Goal: Task Accomplishment & Management: Manage account settings

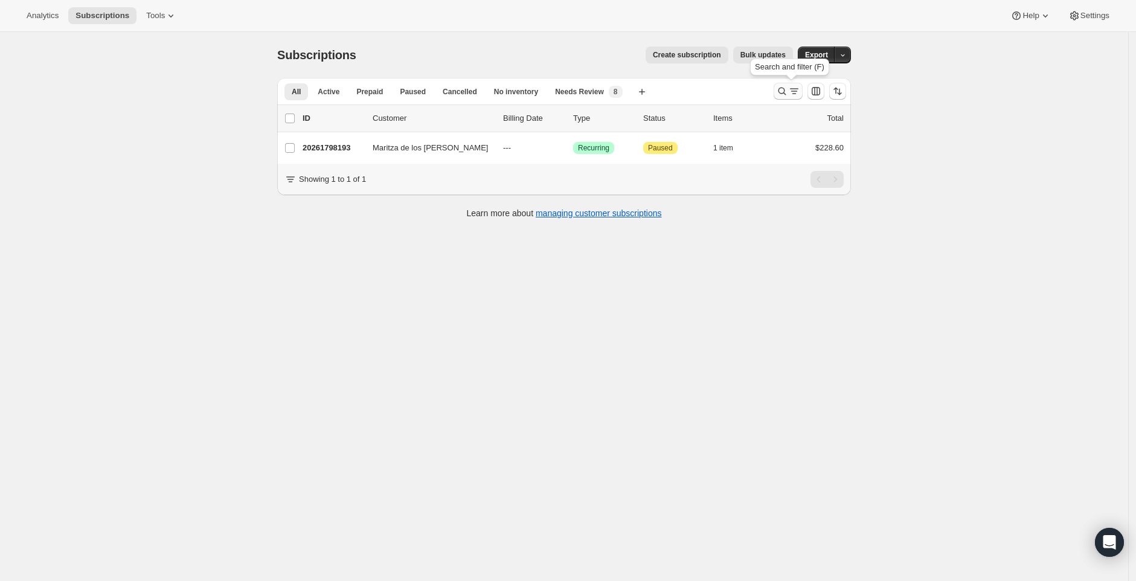
click at [793, 96] on icon "Search and filter results" at bounding box center [794, 91] width 12 height 12
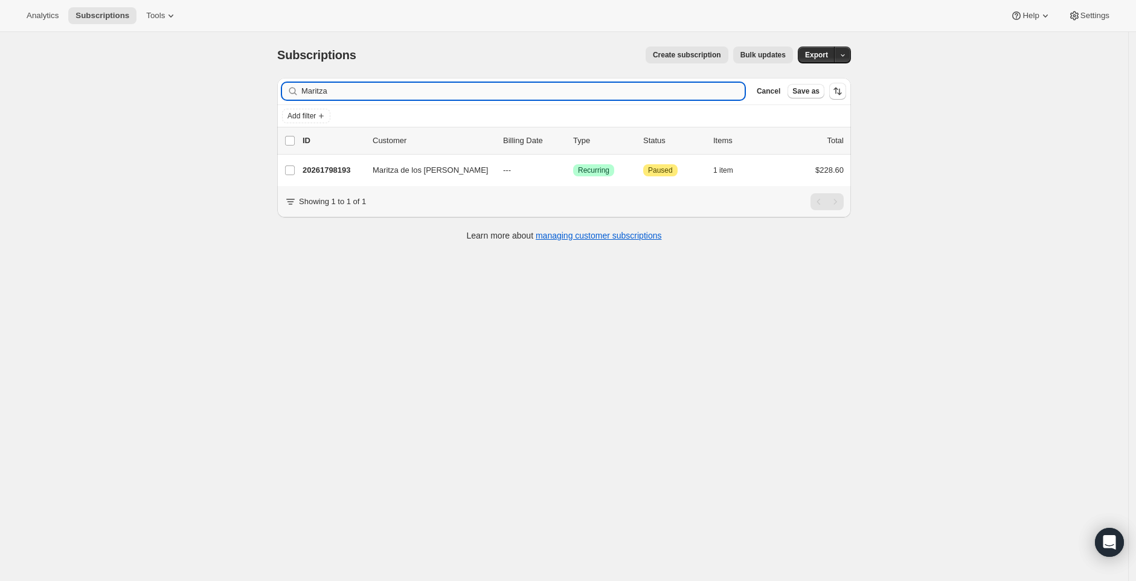
click at [556, 89] on input "Maritza" at bounding box center [522, 91] width 443 height 17
click at [556, 90] on input "Maritza" at bounding box center [522, 91] width 443 height 17
